Goal: Task Accomplishment & Management: Use online tool/utility

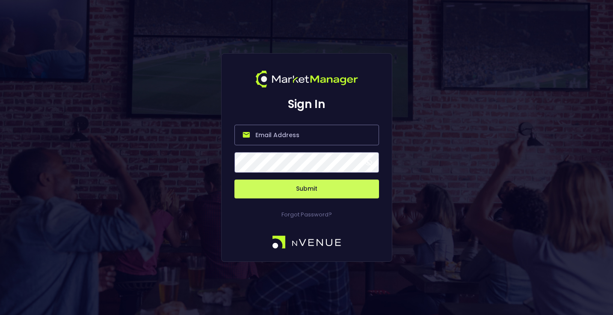
type input "[EMAIL_ADDRESS][DOMAIN_NAME]"
click at [292, 192] on button "Submit" at bounding box center [307, 188] width 145 height 19
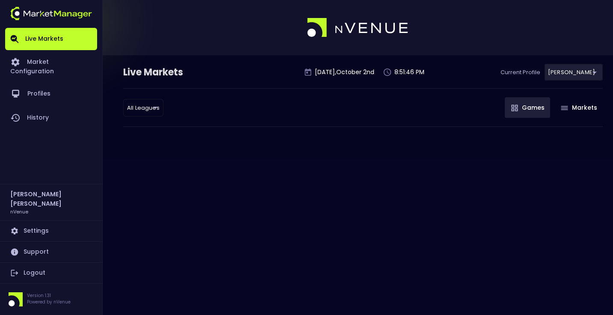
click at [156, 113] on body "Live Markets Market Configuration Profiles History [PERSON_NAME] nVenue Setting…" at bounding box center [306, 157] width 613 height 315
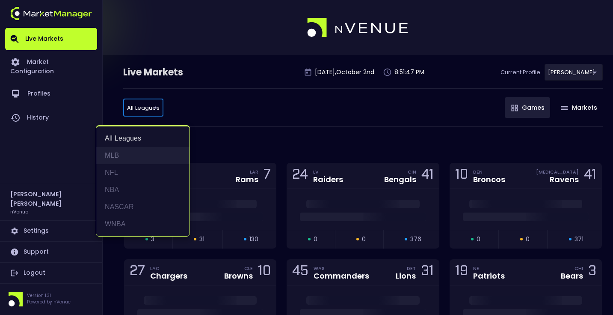
click at [129, 163] on li "MLB" at bounding box center [142, 155] width 93 height 17
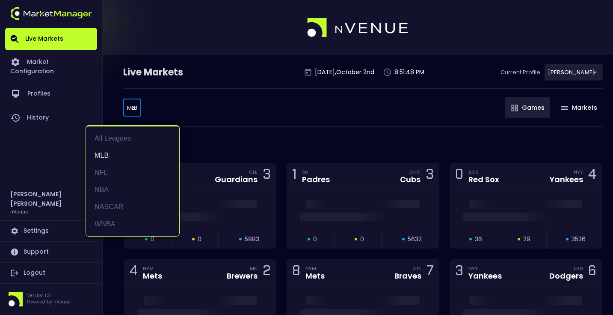
click at [129, 102] on body "Live Markets Market Configuration Profiles History [PERSON_NAME] nVenue Setting…" at bounding box center [306, 290] width 613 height 580
click at [131, 171] on li "NFL" at bounding box center [132, 172] width 93 height 17
type input "NFL"
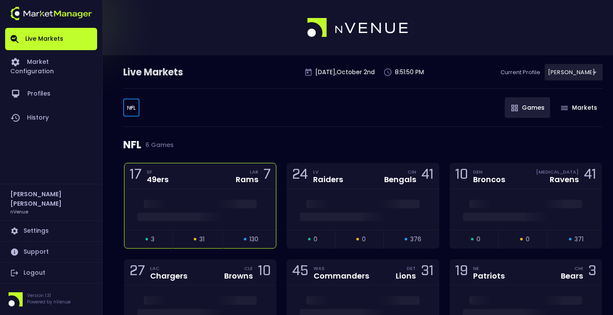
click at [201, 190] on div at bounding box center [200, 209] width 151 height 41
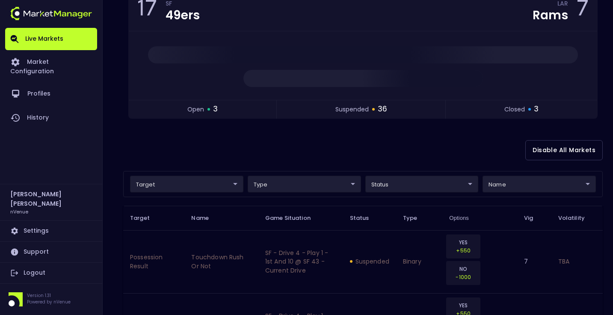
scroll to position [131, 0]
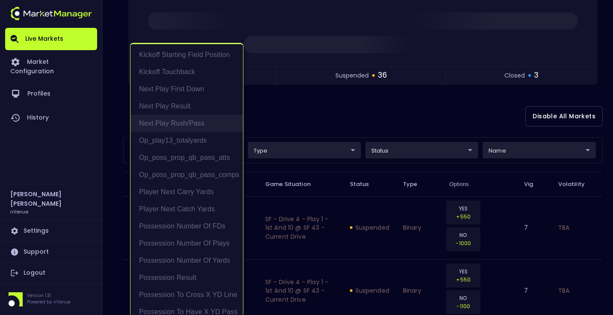
scroll to position [55, 0]
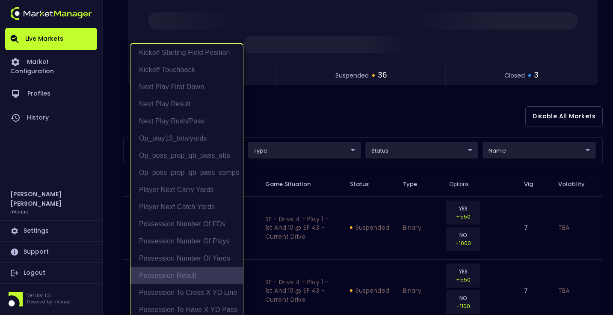
click at [195, 272] on li "Possession Result" at bounding box center [187, 275] width 113 height 17
type input "Possession Result"
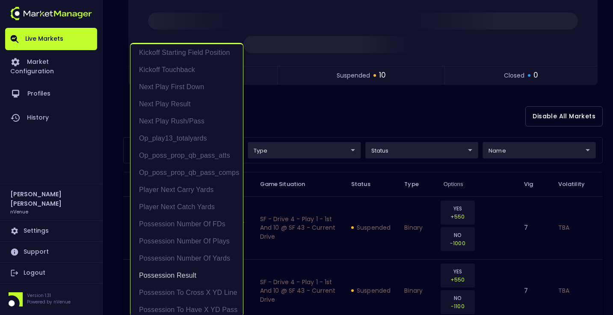
click at [449, 128] on div at bounding box center [306, 157] width 613 height 315
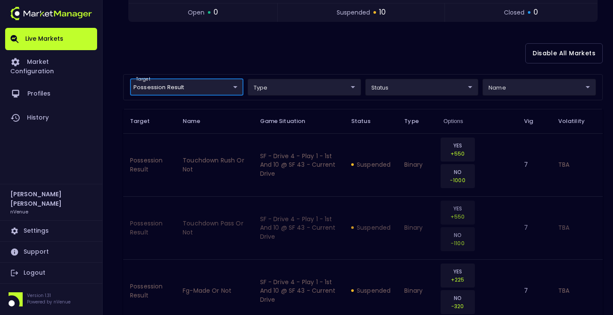
scroll to position [200, 0]
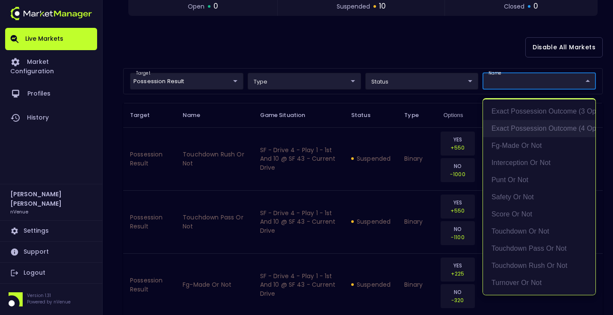
click at [530, 129] on li "exact possession outcome (4 options)" at bounding box center [539, 128] width 113 height 17
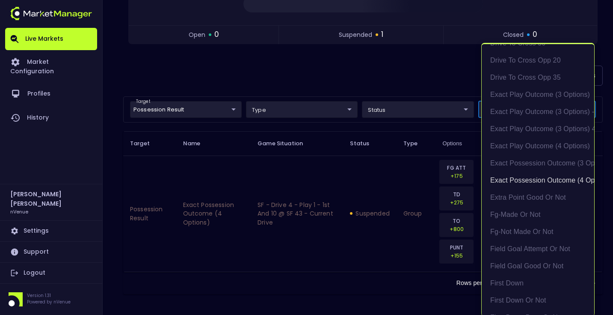
scroll to position [171, 0]
click at [424, 84] on div at bounding box center [306, 157] width 613 height 315
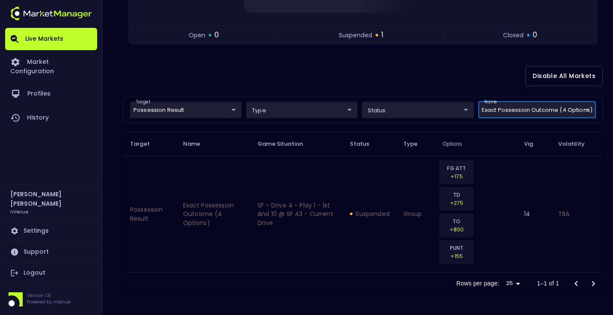
scroll to position [0, 0]
click at [417, 85] on div "Disable All Markets" at bounding box center [363, 76] width 480 height 42
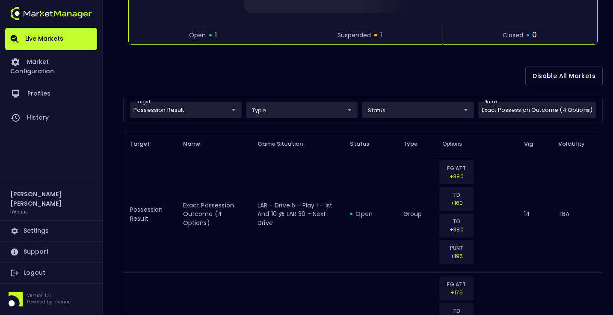
scroll to position [185, 0]
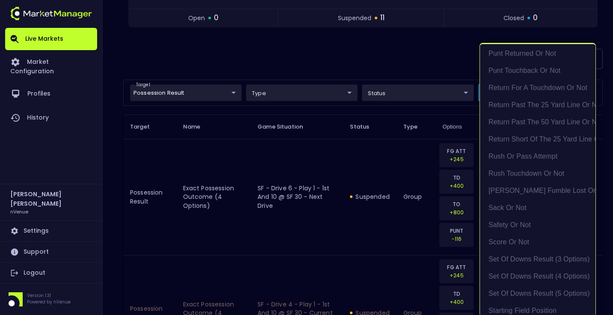
scroll to position [1357, 0]
click at [525, 238] on li "score or not" at bounding box center [538, 240] width 116 height 17
type input "exact possession outcome (4 options),score or not"
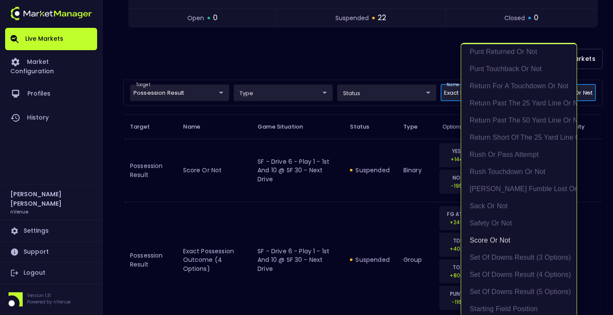
click at [390, 49] on div at bounding box center [306, 157] width 613 height 315
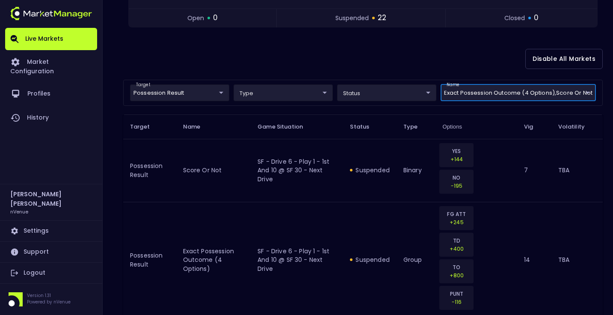
scroll to position [0, 0]
click at [372, 48] on div "Disable All Markets" at bounding box center [363, 59] width 480 height 42
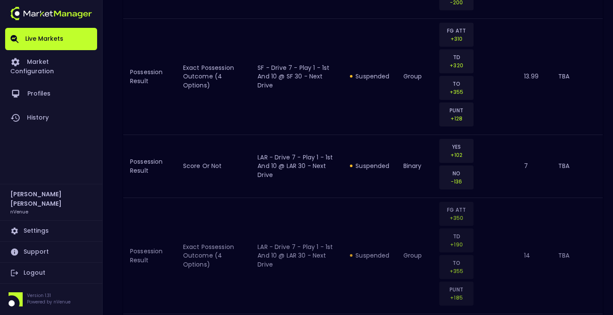
scroll to position [356, 0]
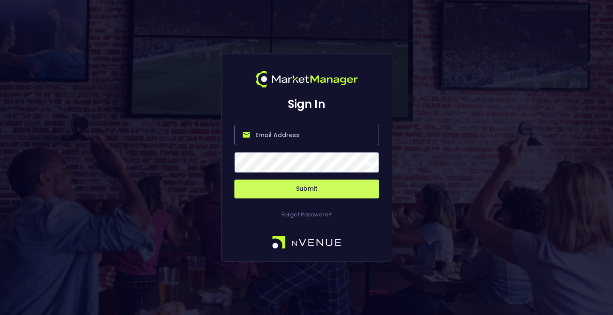
type input "[EMAIL_ADDRESS][DOMAIN_NAME]"
